Goal: Transaction & Acquisition: Purchase product/service

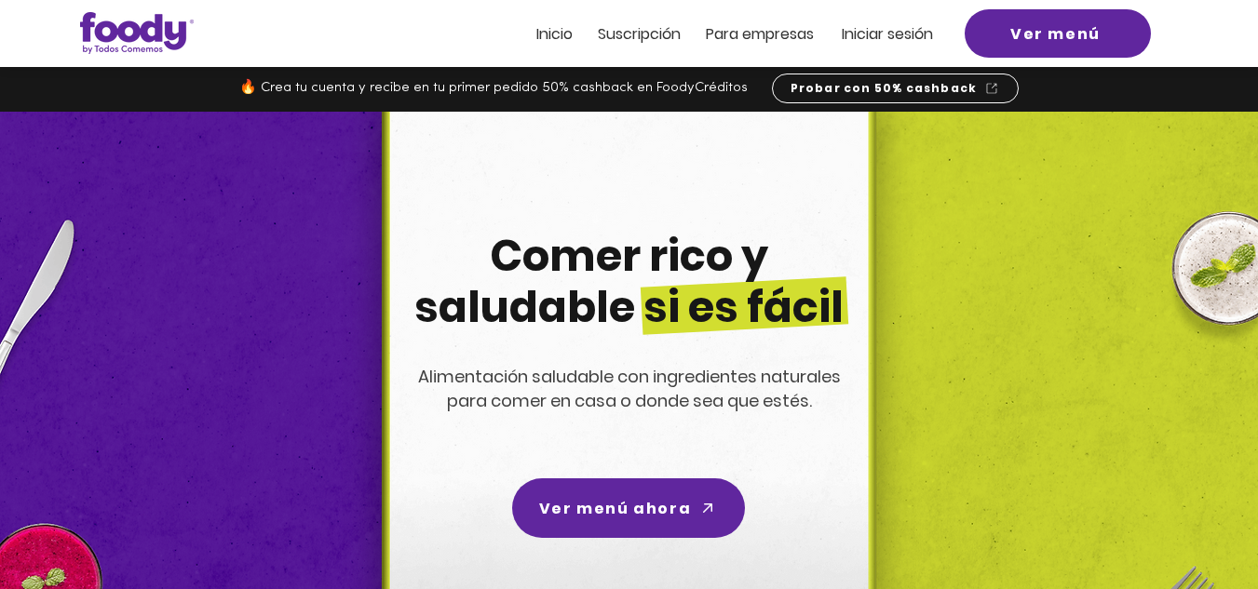
drag, startPoint x: 0, startPoint y: 0, endPoint x: 879, endPoint y: 25, distance: 879.3
click at [879, 25] on span "Iniciar sesión" at bounding box center [887, 33] width 91 height 21
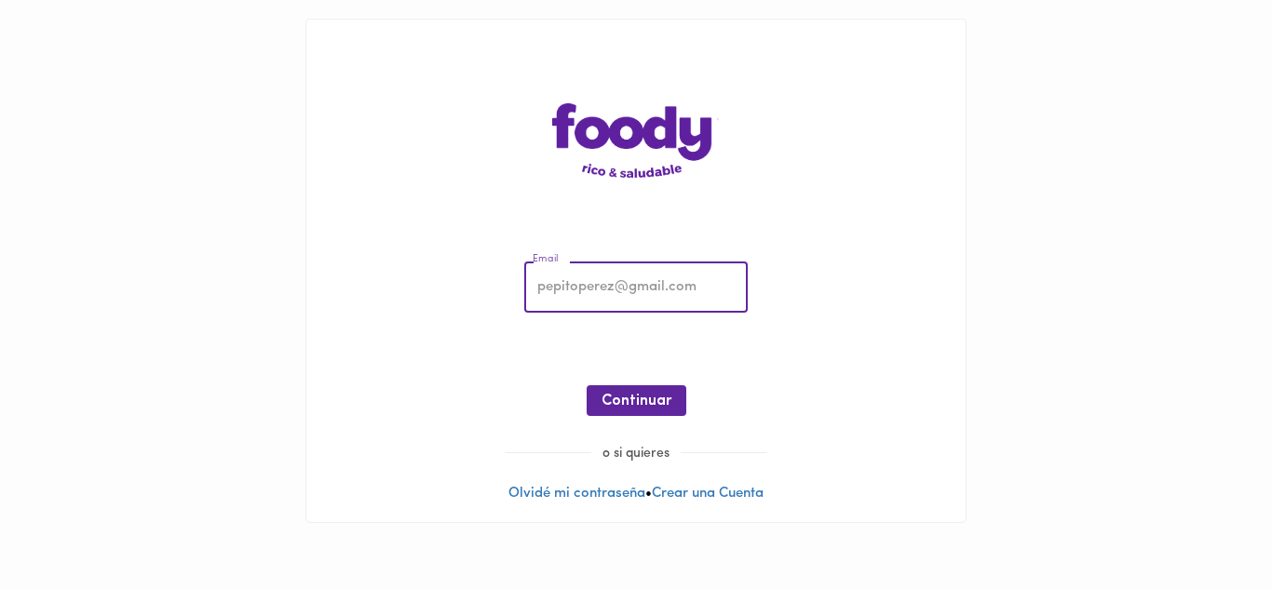
click at [578, 291] on input "email" at bounding box center [635, 288] width 223 height 51
type input "[EMAIL_ADDRESS][DOMAIN_NAME]"
click at [635, 397] on span "Continuar" at bounding box center [636, 402] width 70 height 18
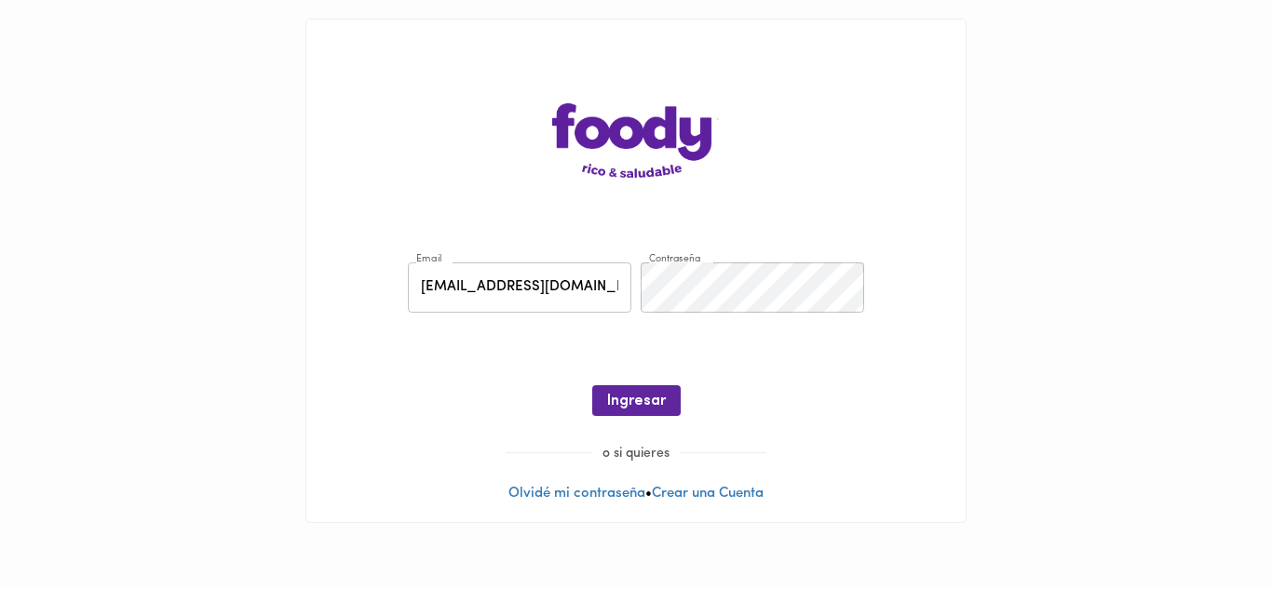
click at [635, 397] on span "Ingresar" at bounding box center [636, 402] width 59 height 18
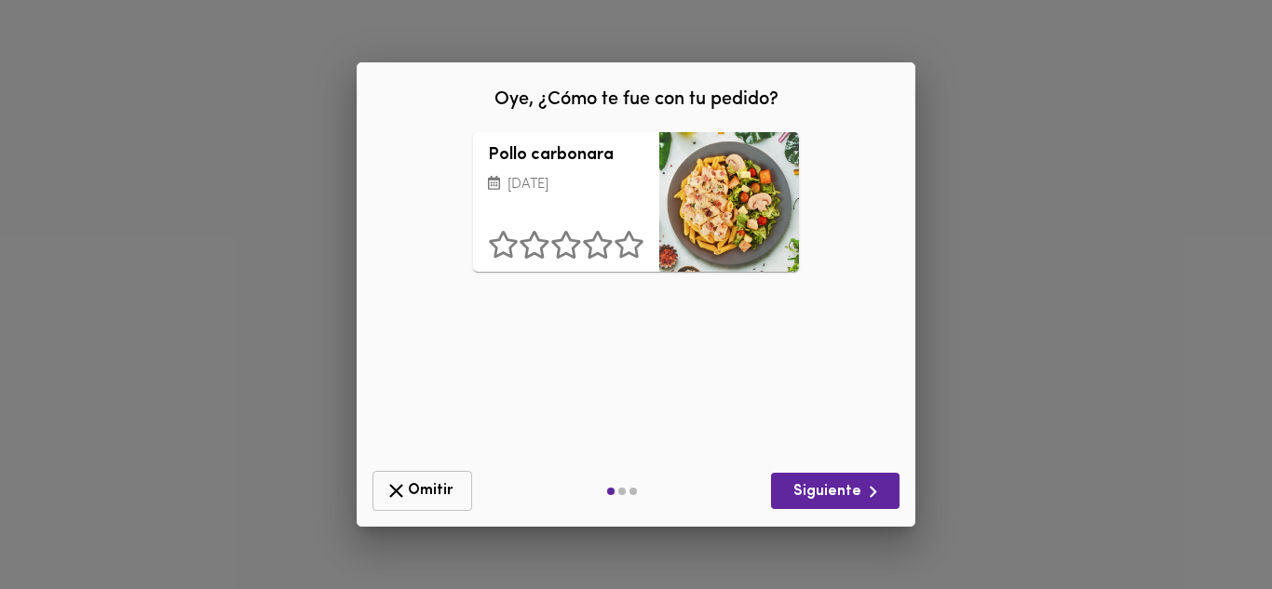
click at [403, 487] on icon "button" at bounding box center [396, 490] width 23 height 23
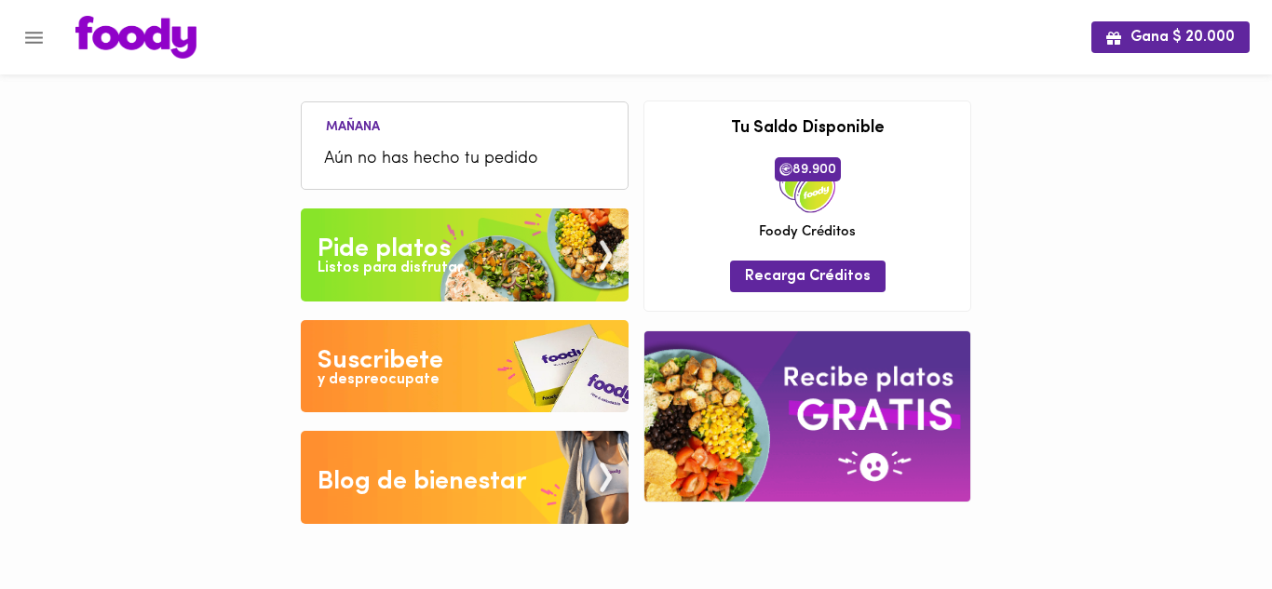
click at [518, 148] on span "Aún no has hecho tu pedido" at bounding box center [464, 159] width 281 height 25
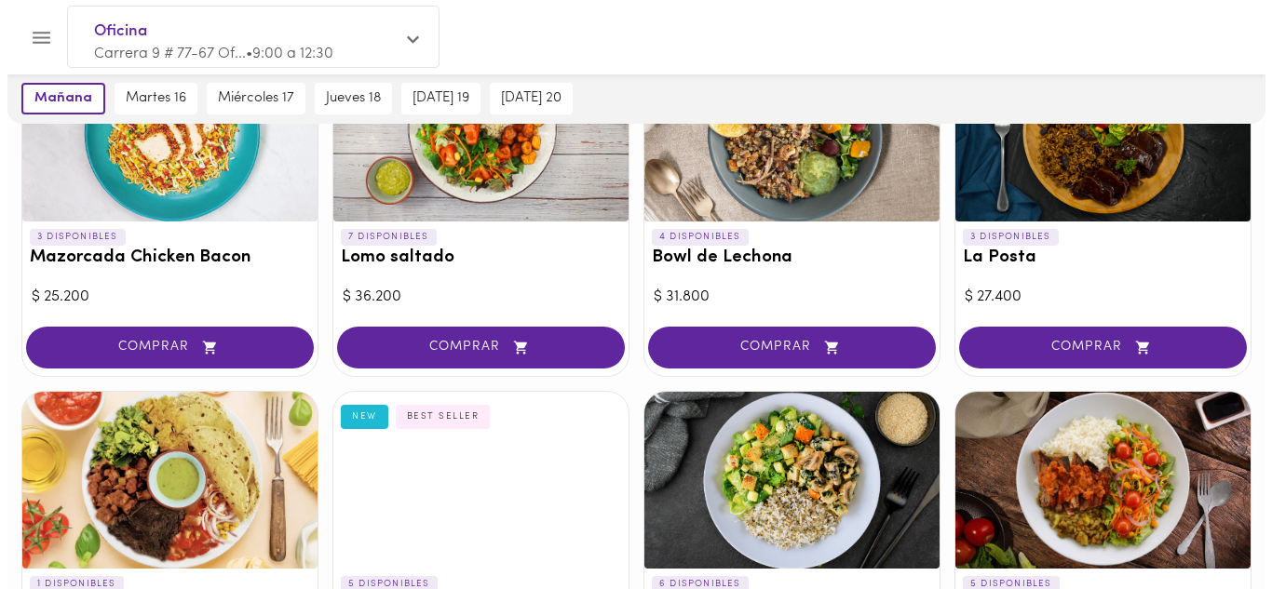
scroll to position [745, 0]
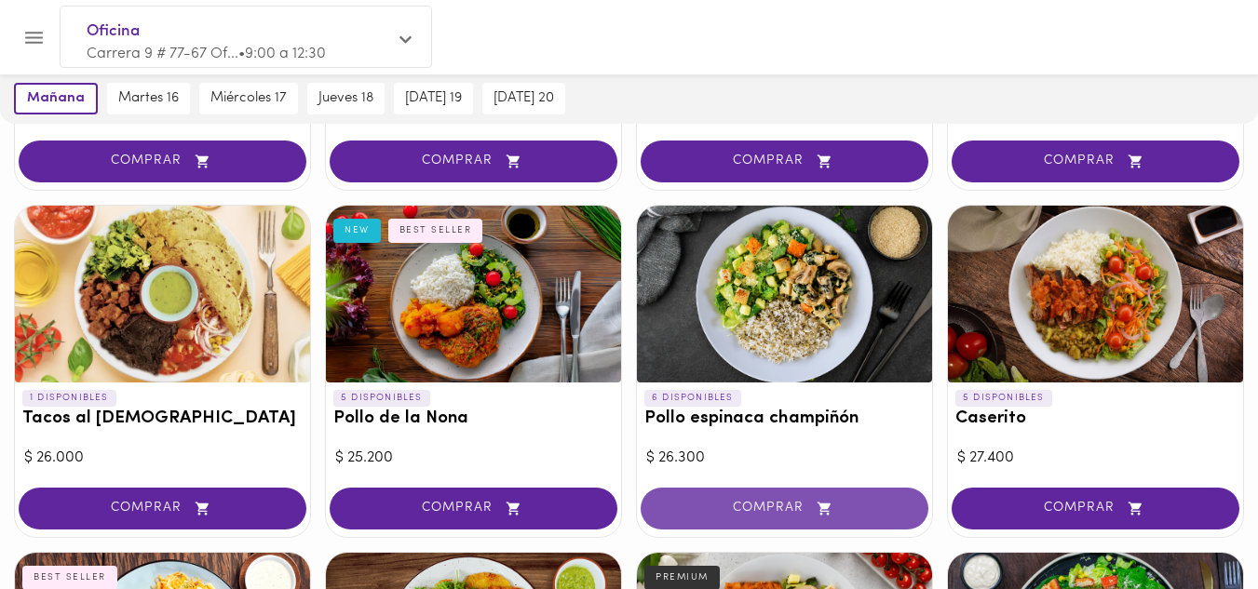
click at [786, 505] on span "COMPRAR" at bounding box center [784, 509] width 241 height 16
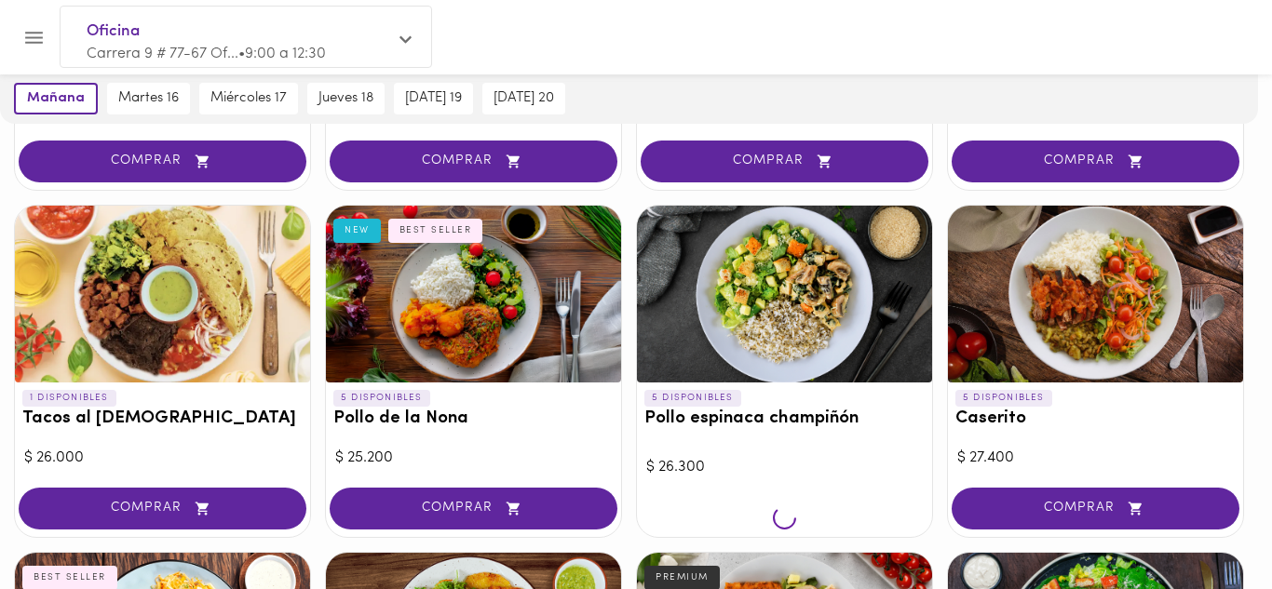
scroll to position [746, 0]
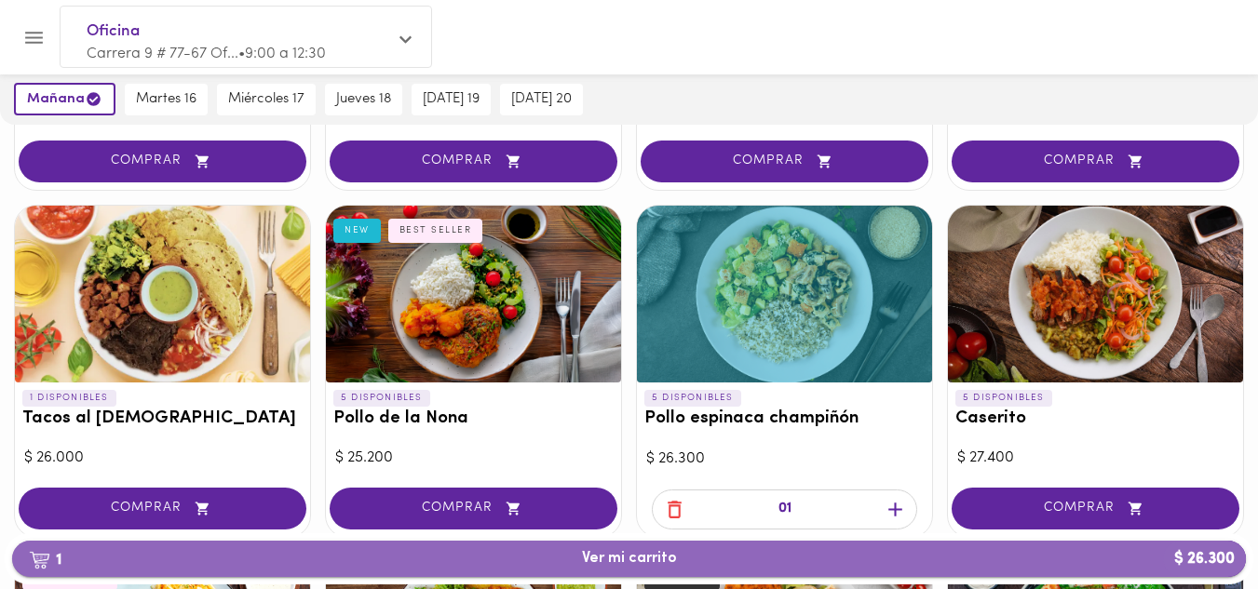
click at [710, 560] on span "1 Ver mi carrito $ 26.300" at bounding box center [629, 559] width 1204 height 18
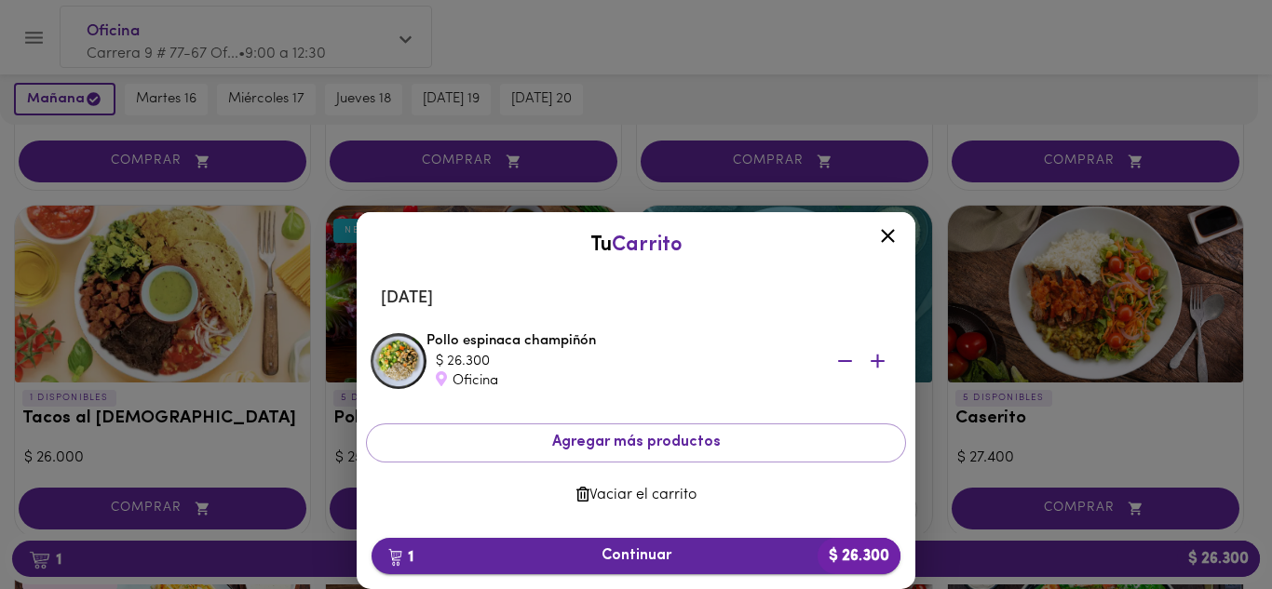
click at [691, 554] on span "1 Continuar $ 26.300" at bounding box center [635, 556] width 499 height 18
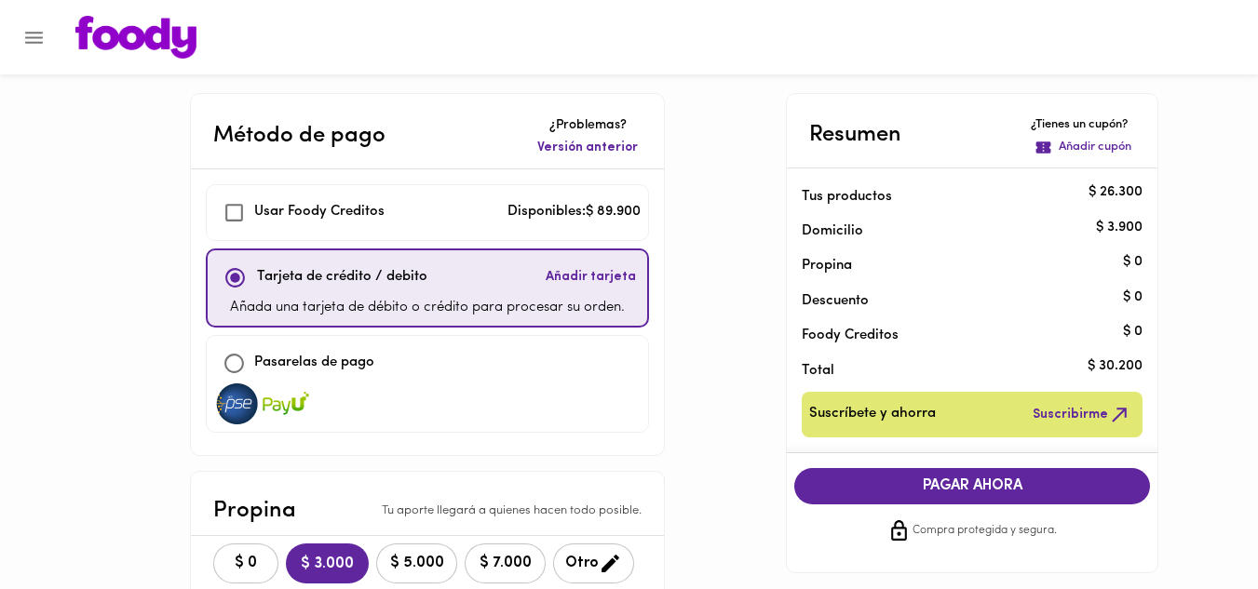
checkbox input "true"
click at [253, 562] on span "$ 0" at bounding box center [245, 564] width 41 height 18
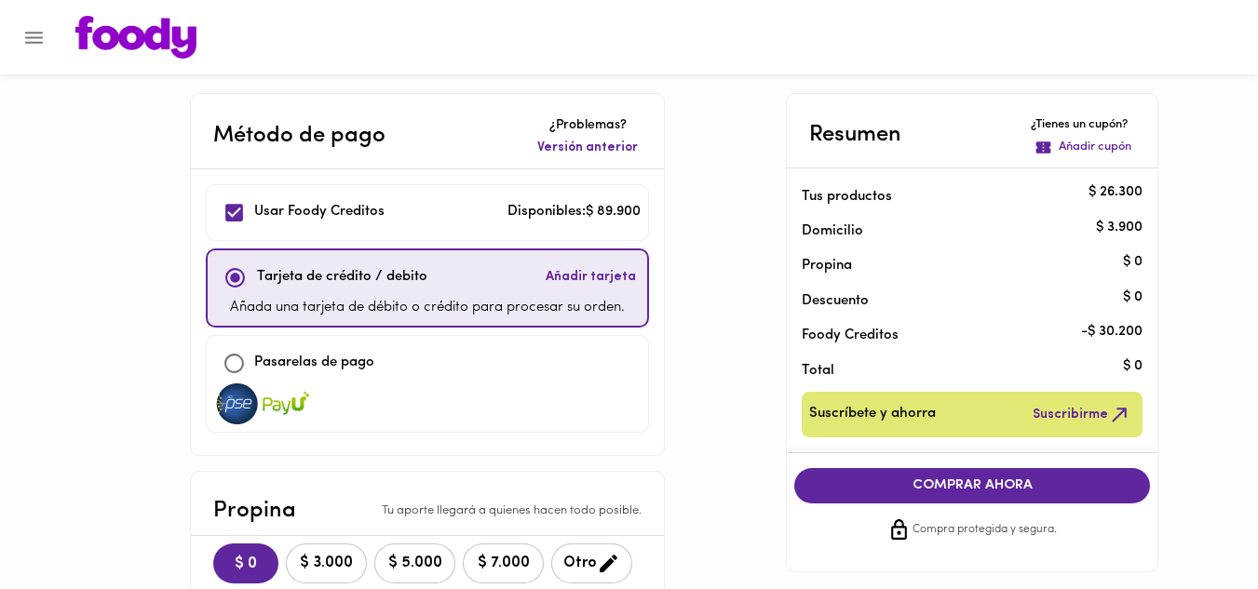
scroll to position [93, 0]
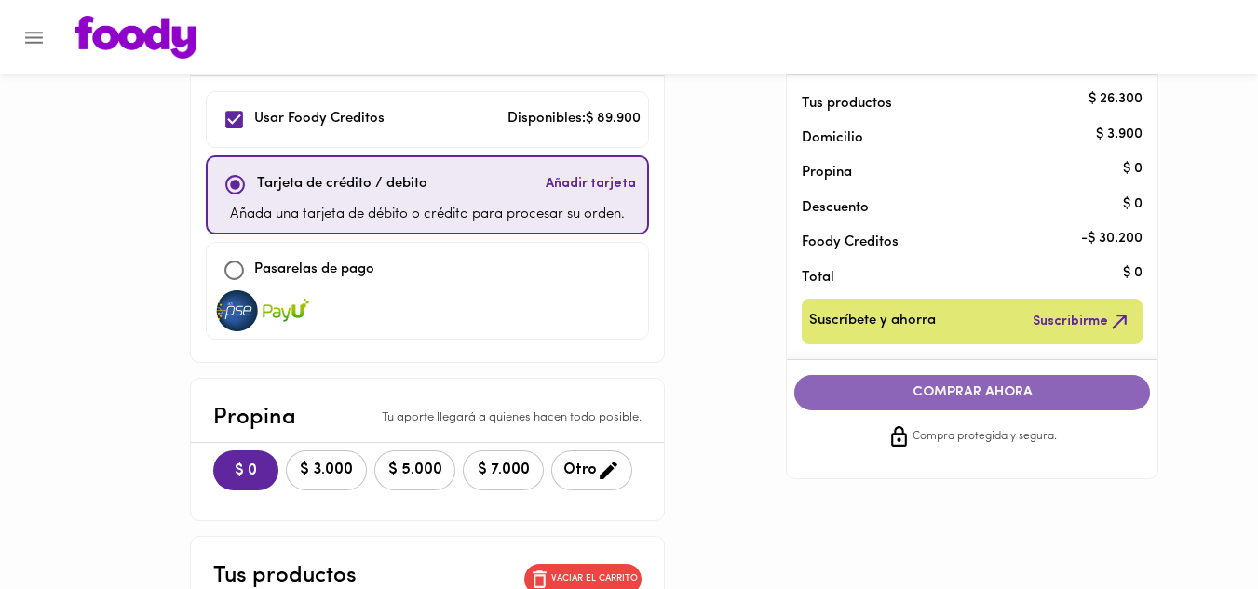
click at [968, 395] on span "COMPRAR AHORA" at bounding box center [972, 393] width 318 height 17
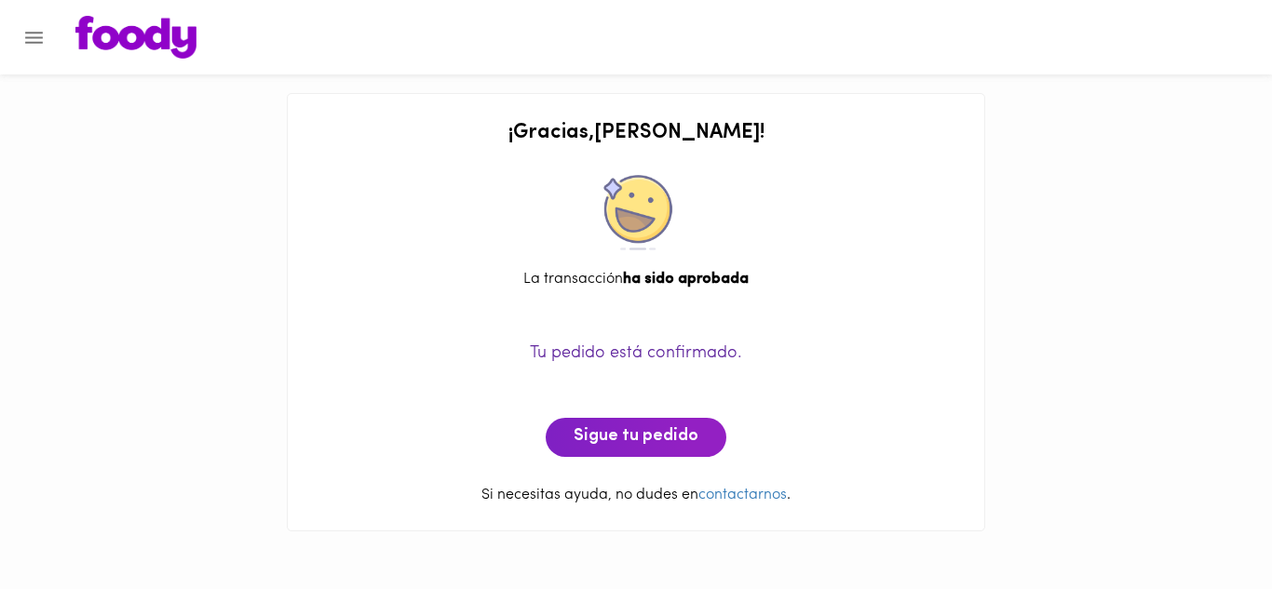
click at [38, 43] on icon "Menu" at bounding box center [34, 38] width 18 height 12
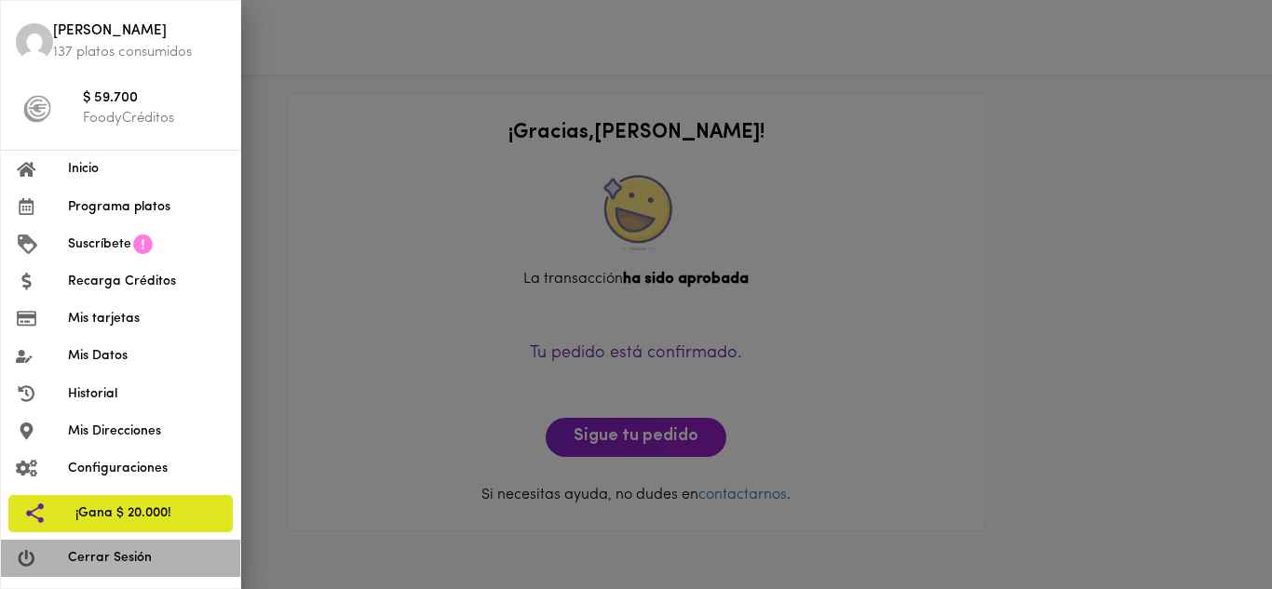
click at [117, 559] on span "Cerrar Sesión" at bounding box center [146, 558] width 157 height 20
